Goal: Task Accomplishment & Management: Use online tool/utility

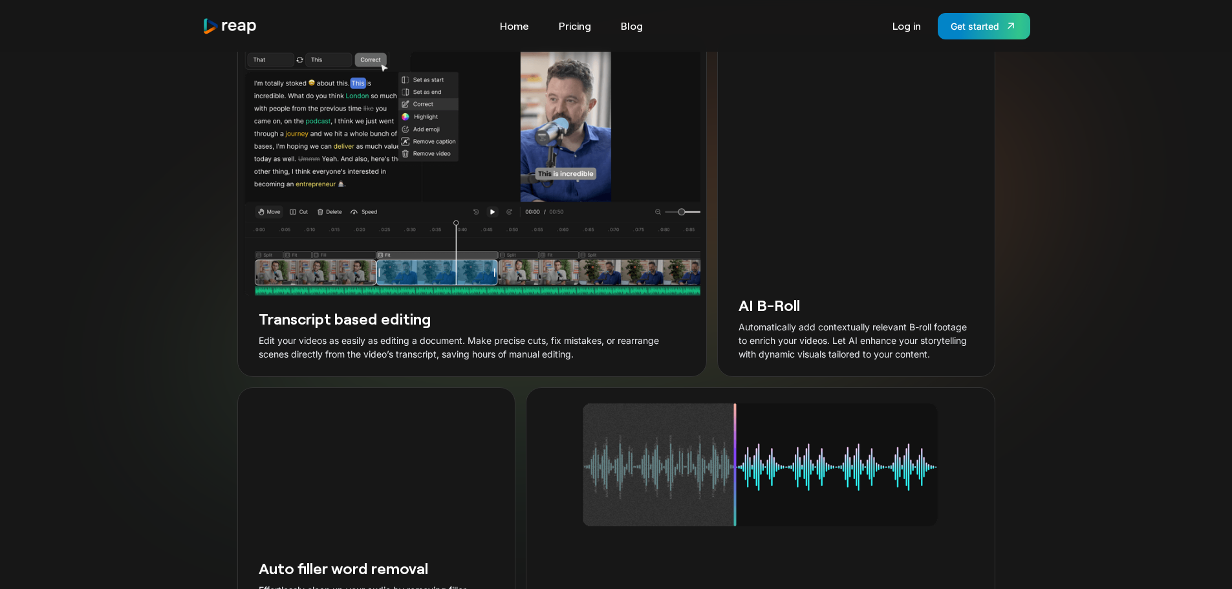
scroll to position [2263, 0]
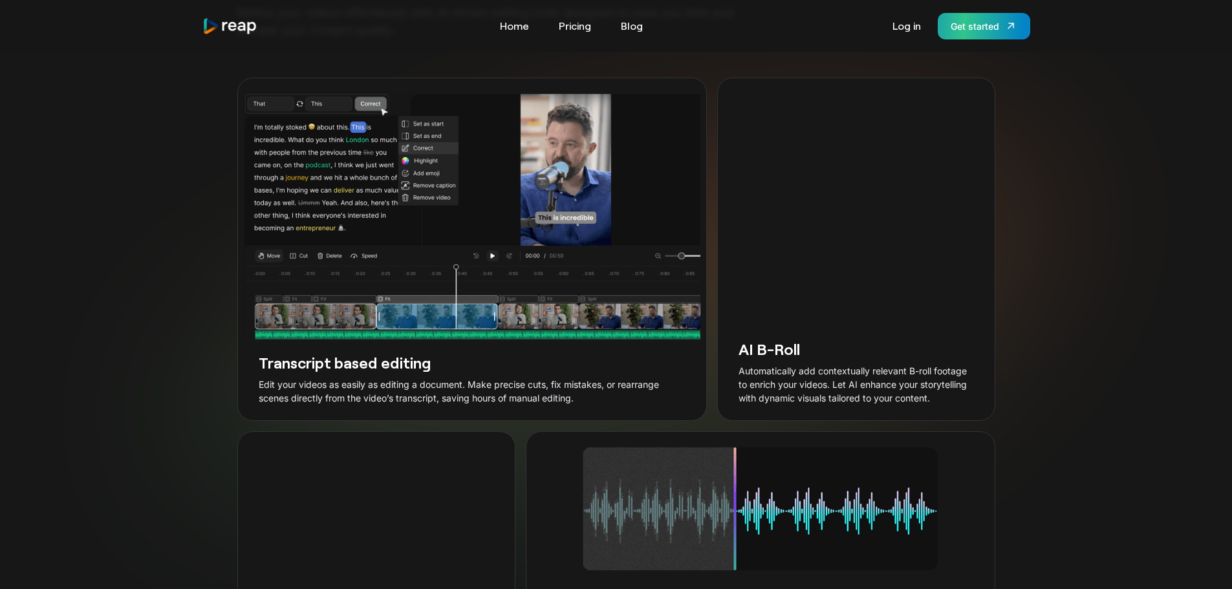
click at [1021, 14] on link "Get started" at bounding box center [983, 26] width 92 height 27
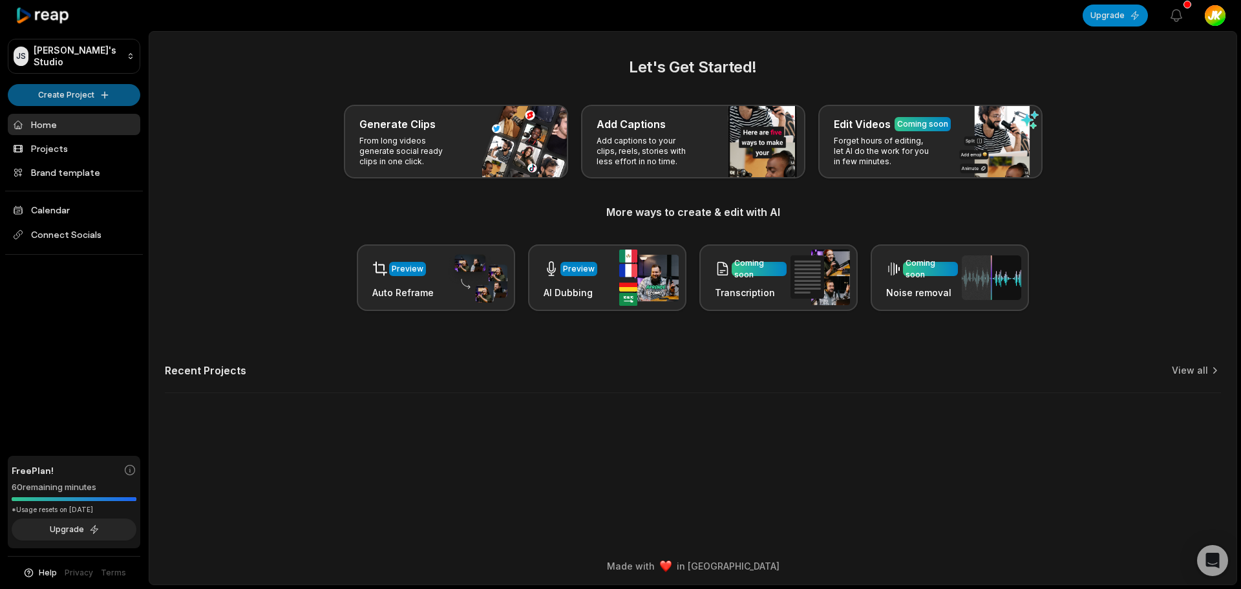
click at [112, 90] on html "JS Jess's Studio Create Project Home Projects Brand template Calendar Connect S…" at bounding box center [620, 294] width 1241 height 589
click at [111, 119] on link "Create Clips" at bounding box center [74, 121] width 126 height 21
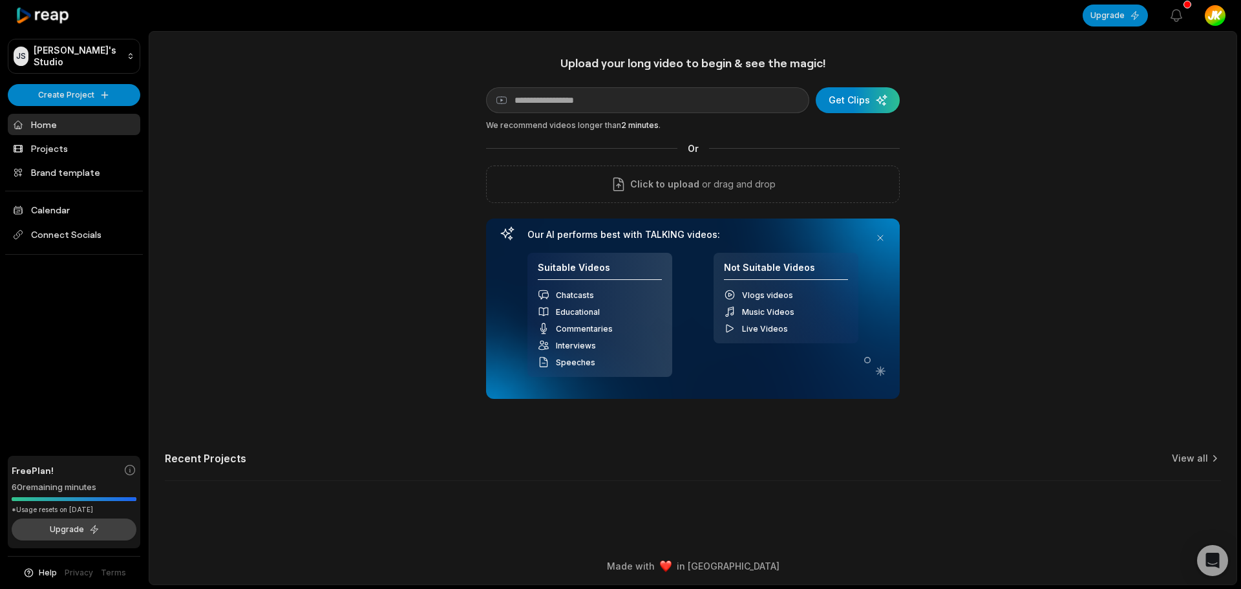
click at [103, 531] on button "Upgrade" at bounding box center [74, 530] width 125 height 22
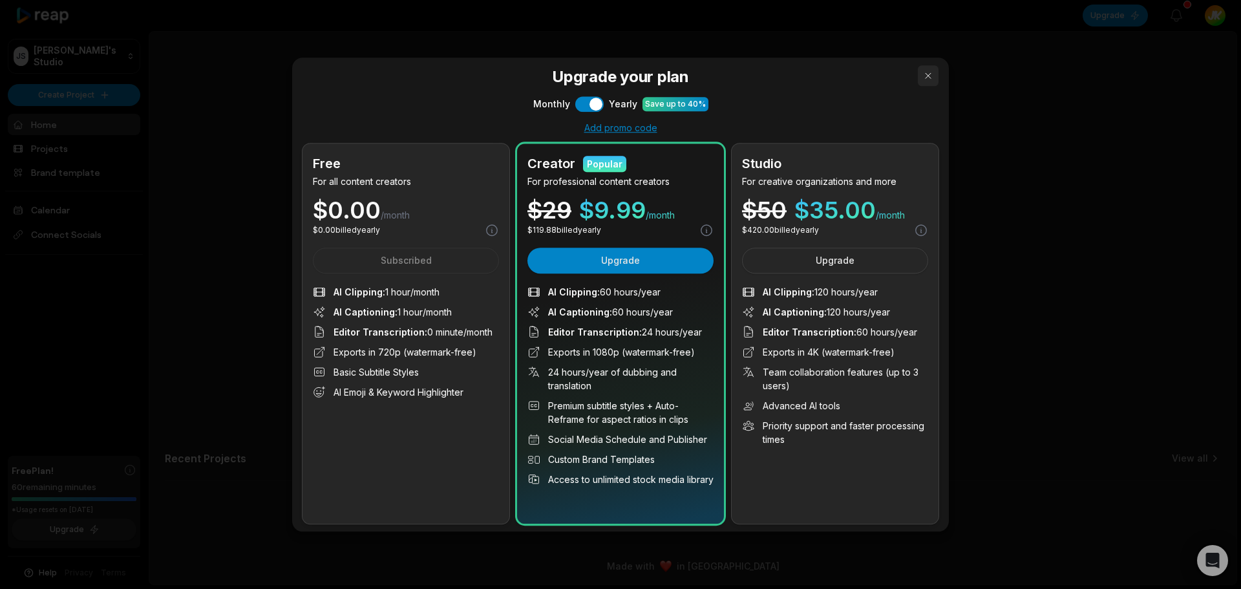
click at [918, 72] on button "button" at bounding box center [928, 75] width 21 height 21
